Goal: Task Accomplishment & Management: Use online tool/utility

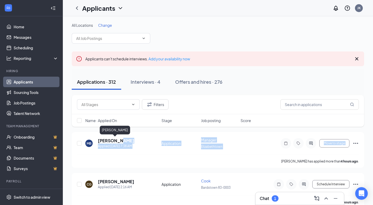
drag, startPoint x: 121, startPoint y: 140, endPoint x: 240, endPoint y: 169, distance: 122.7
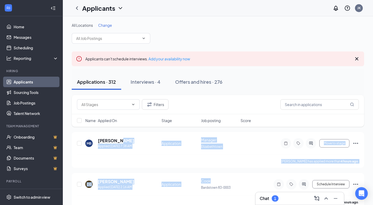
click at [258, 157] on div "[PERSON_NAME] has applied more than 4 hours ago ." at bounding box center [218, 160] width 282 height 13
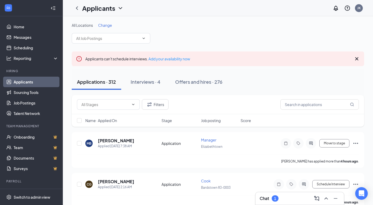
click at [276, 200] on div "1" at bounding box center [275, 198] width 2 height 4
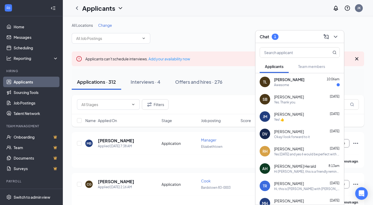
click at [295, 83] on div "Awesome" at bounding box center [307, 85] width 66 height 4
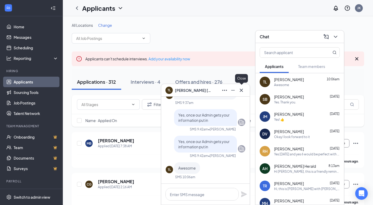
click at [241, 89] on icon "Cross" at bounding box center [241, 89] width 3 height 3
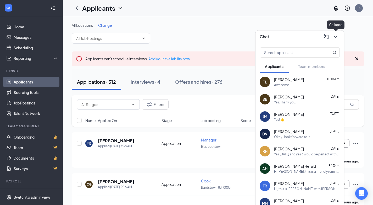
click at [334, 37] on icon "ChevronDown" at bounding box center [336, 37] width 6 height 6
